Goal: Task Accomplishment & Management: Manage account settings

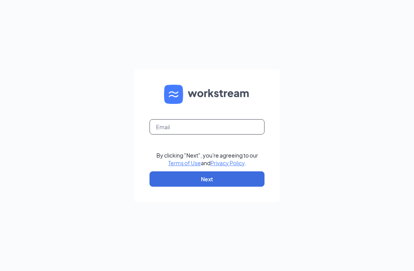
click at [186, 132] on input "text" at bounding box center [207, 126] width 115 height 15
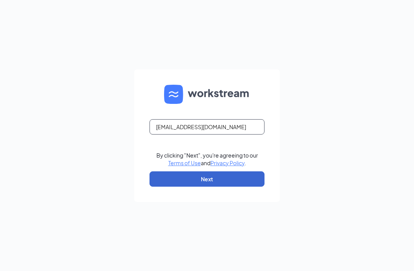
type input "1096-austin@anotherbroeknegg.com"
click at [247, 187] on button "Next" at bounding box center [207, 178] width 115 height 15
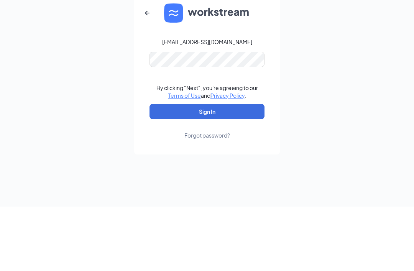
click at [207, 168] on button "Sign In" at bounding box center [207, 175] width 115 height 15
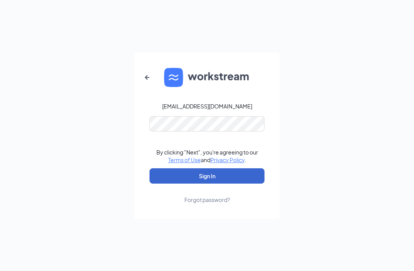
click at [261, 169] on button "Sign In" at bounding box center [207, 175] width 115 height 15
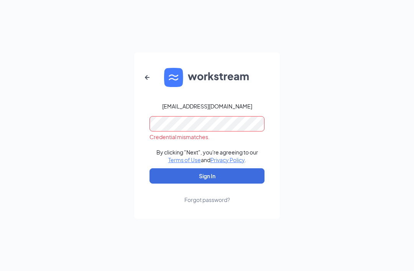
click at [206, 196] on div "Forgot password?" at bounding box center [207, 200] width 46 height 8
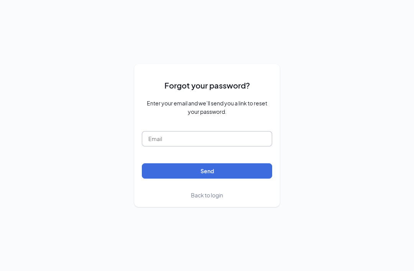
click at [241, 131] on input "text" at bounding box center [207, 138] width 130 height 15
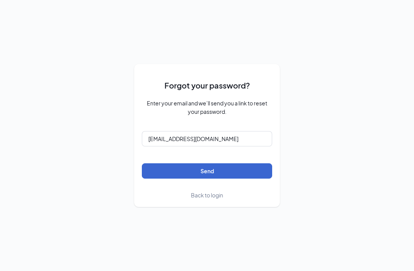
click at [239, 163] on button "Send" at bounding box center [207, 170] width 130 height 15
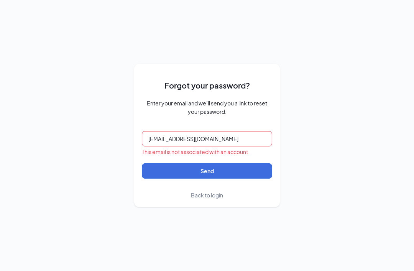
click at [253, 131] on input "1096-austin@anotherbroeknegg.com" at bounding box center [207, 138] width 130 height 15
type input "1"
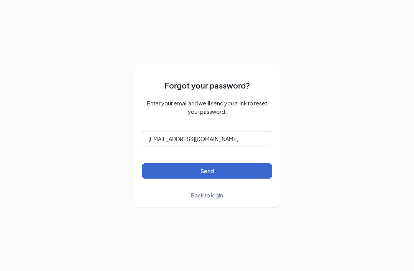
click at [245, 163] on button "Send" at bounding box center [207, 170] width 130 height 15
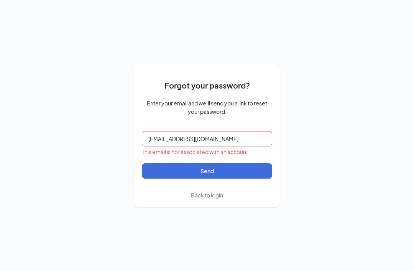
click at [191, 148] on div "This email is not associated with an account." at bounding box center [207, 152] width 130 height 8
click at [191, 131] on input "1096-austin@antherbrokenegg.com" at bounding box center [207, 138] width 130 height 15
click at [186, 131] on input "1096-austin@antherbrokenegg.com" at bounding box center [207, 138] width 130 height 15
click at [267, 131] on input "1096-austin@antherbrokenegg.com" at bounding box center [207, 138] width 130 height 15
click at [195, 131] on input "1096-austin@antherbrokenegg.com" at bounding box center [207, 138] width 130 height 15
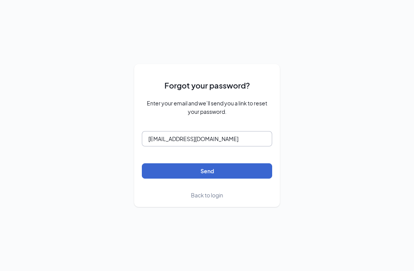
type input "[EMAIL_ADDRESS][DOMAIN_NAME]"
click at [234, 163] on button "Send" at bounding box center [207, 170] width 130 height 15
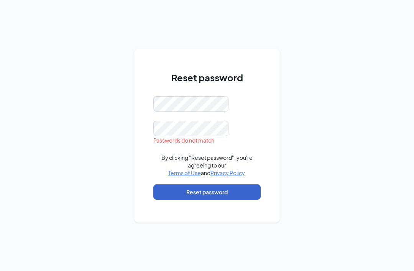
click at [251, 198] on button "Reset password" at bounding box center [206, 191] width 107 height 15
click at [228, 200] on button "Reset password" at bounding box center [206, 191] width 107 height 15
click at [202, 129] on form "Passwords do not match By clicking "Reset password", you're agreeing to our Ter…" at bounding box center [206, 151] width 107 height 111
click at [281, 120] on div "Reset password Passwords do not match By clicking "Reset password", you're agre…" at bounding box center [207, 135] width 414 height 271
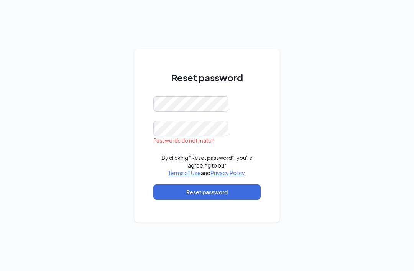
click at [322, 109] on div "Reset password Passwords do not match By clicking "Reset password", you're agre…" at bounding box center [207, 135] width 414 height 271
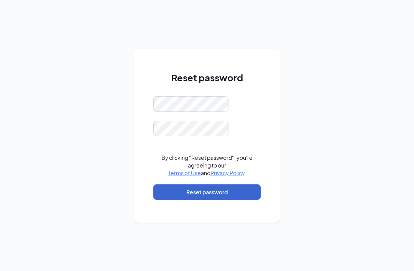
click at [208, 200] on button "Reset password" at bounding box center [206, 191] width 107 height 15
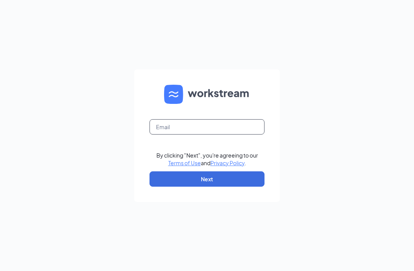
click at [184, 135] on input "text" at bounding box center [207, 126] width 115 height 15
click at [233, 135] on input "text" at bounding box center [207, 126] width 115 height 15
type input "[EMAIL_ADDRESS][DOMAIN_NAME]"
click at [227, 151] on form "[EMAIL_ADDRESS][DOMAIN_NAME] By clicking "Next", you're agreeing to our Terms o…" at bounding box center [207, 135] width 146 height 133
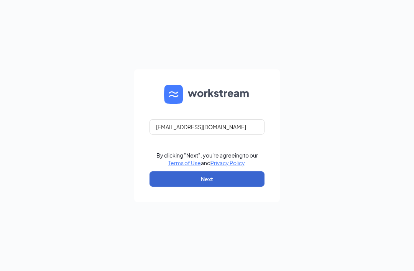
click at [230, 187] on button "Next" at bounding box center [207, 178] width 115 height 15
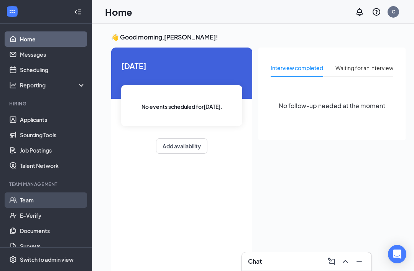
click at [34, 202] on link "Team" at bounding box center [53, 200] width 66 height 15
